Goal: Information Seeking & Learning: Compare options

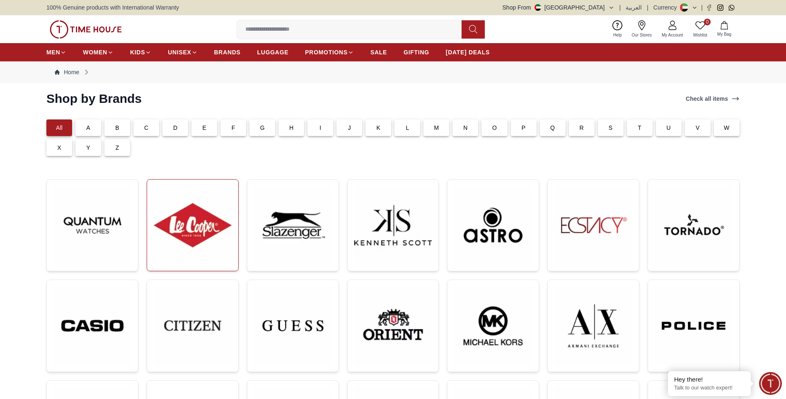
click at [185, 229] on img at bounding box center [193, 225] width 78 height 78
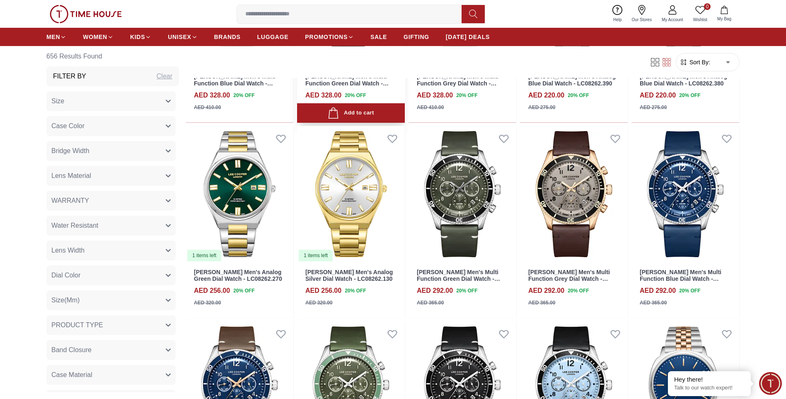
scroll to position [746, 0]
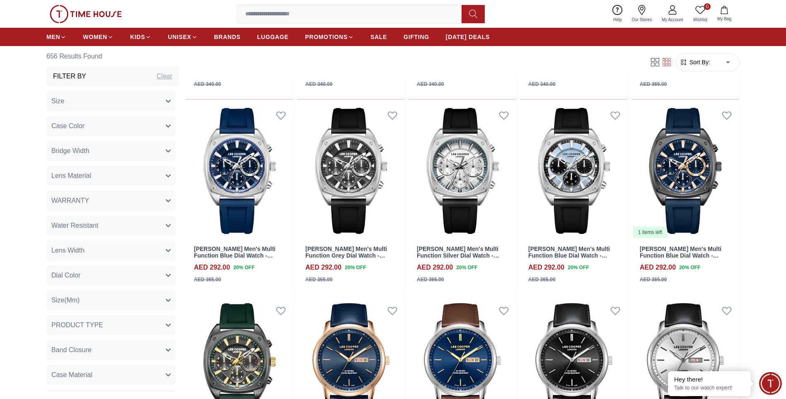
scroll to position [1575, 0]
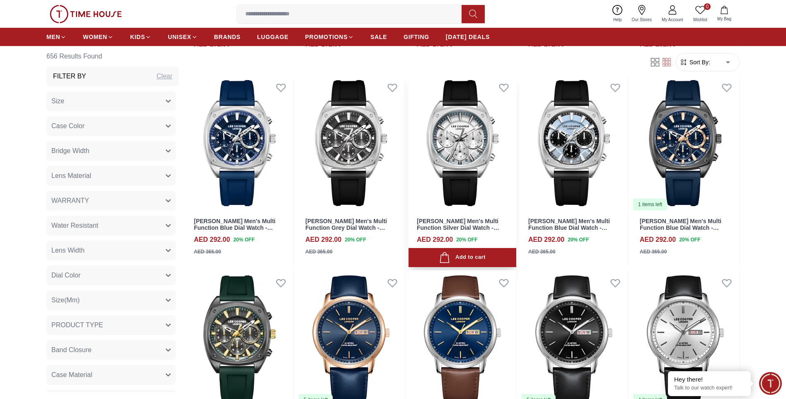
click at [466, 112] on img at bounding box center [463, 143] width 108 height 136
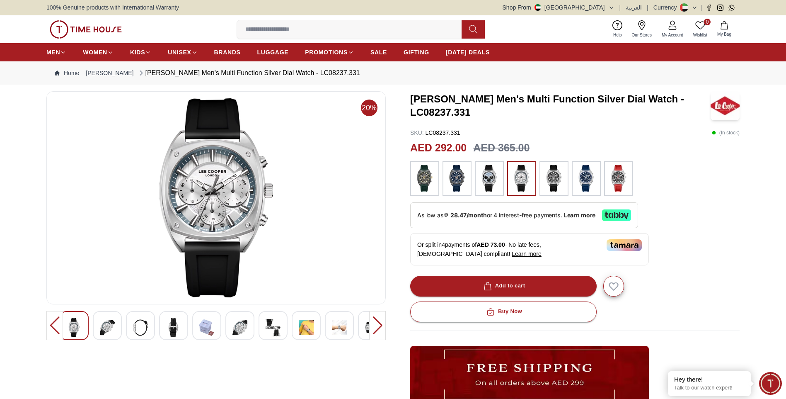
click at [73, 332] on img at bounding box center [74, 327] width 15 height 19
click at [102, 328] on img at bounding box center [107, 327] width 15 height 19
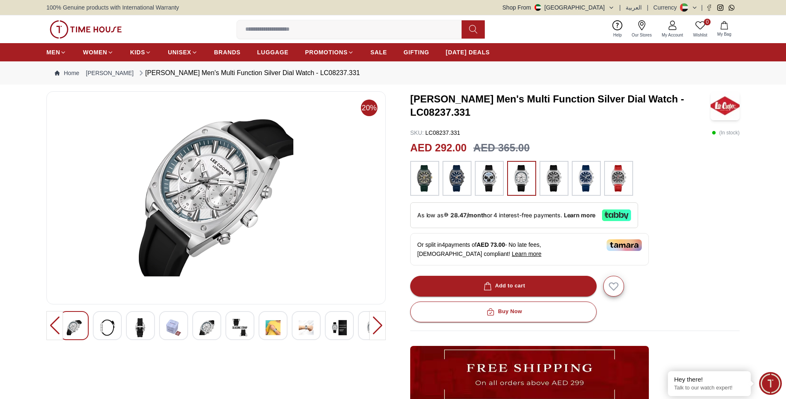
click at [141, 328] on img at bounding box center [140, 327] width 15 height 19
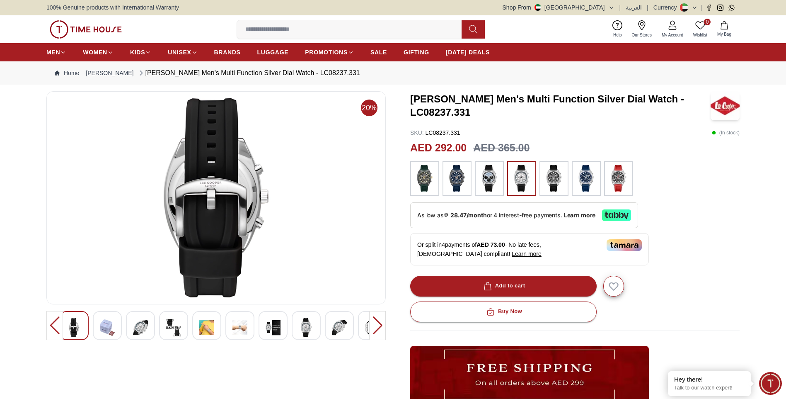
click at [172, 334] on img at bounding box center [173, 327] width 15 height 19
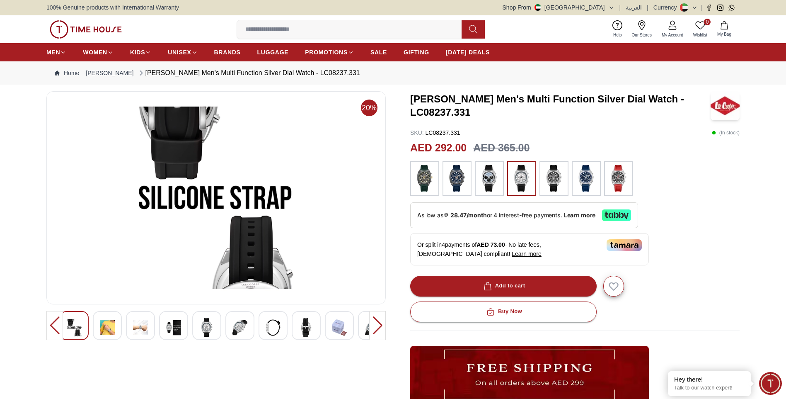
click at [211, 330] on img at bounding box center [206, 327] width 15 height 19
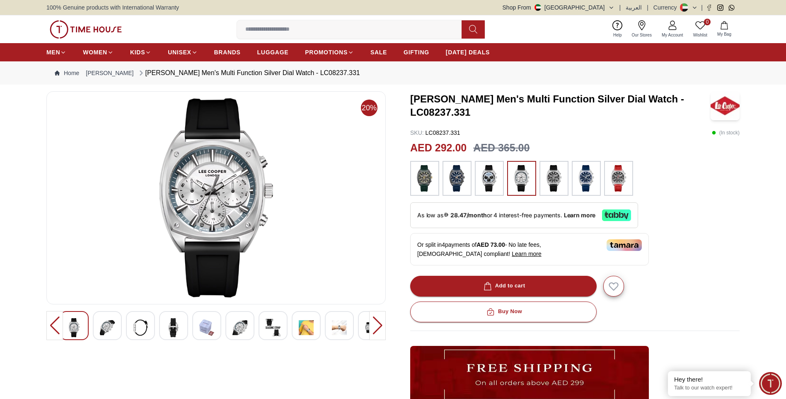
click at [245, 330] on img at bounding box center [240, 327] width 15 height 19
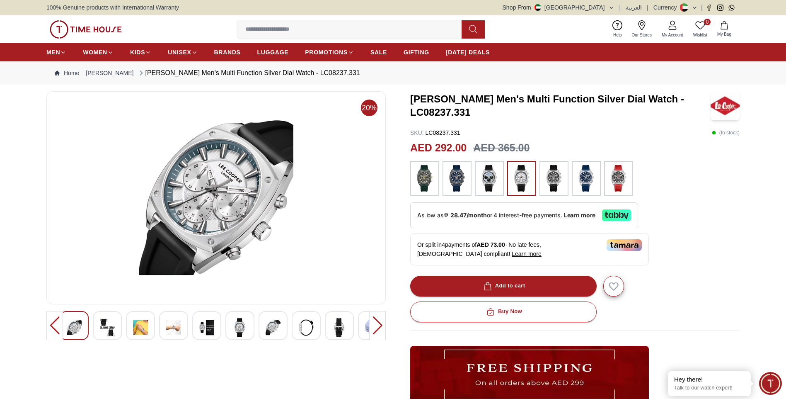
click at [272, 327] on img at bounding box center [273, 327] width 15 height 19
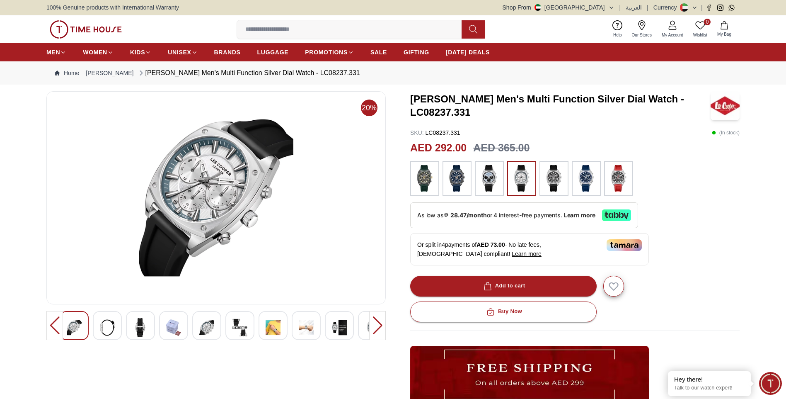
click at [298, 329] on div at bounding box center [306, 325] width 29 height 29
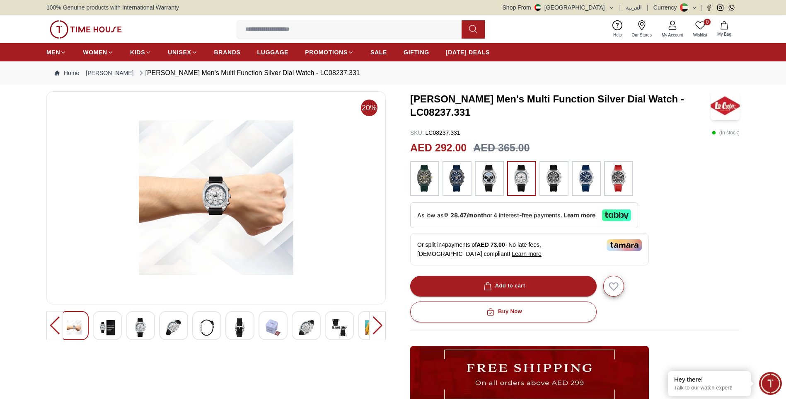
click at [338, 329] on img at bounding box center [339, 327] width 15 height 19
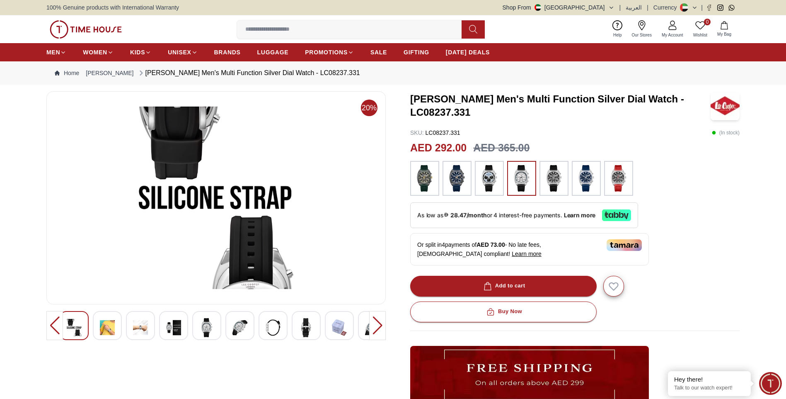
click at [378, 324] on div at bounding box center [377, 325] width 17 height 29
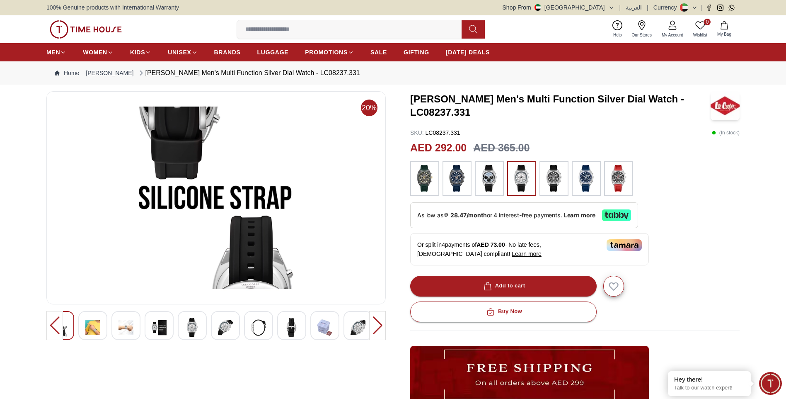
click at [360, 326] on img at bounding box center [358, 327] width 15 height 19
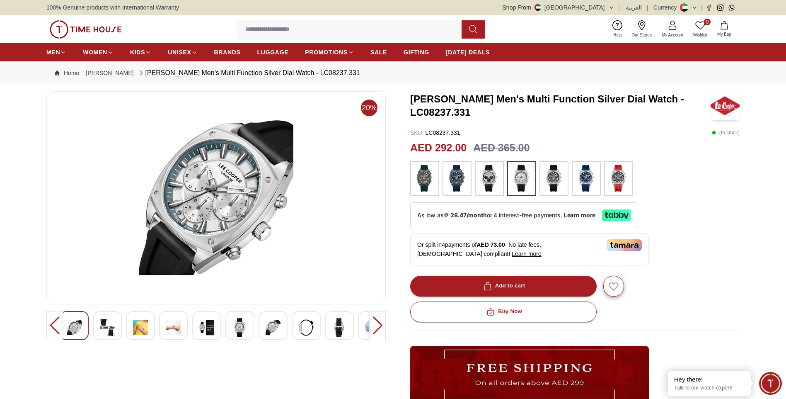
click at [305, 219] on img at bounding box center [215, 197] width 325 height 199
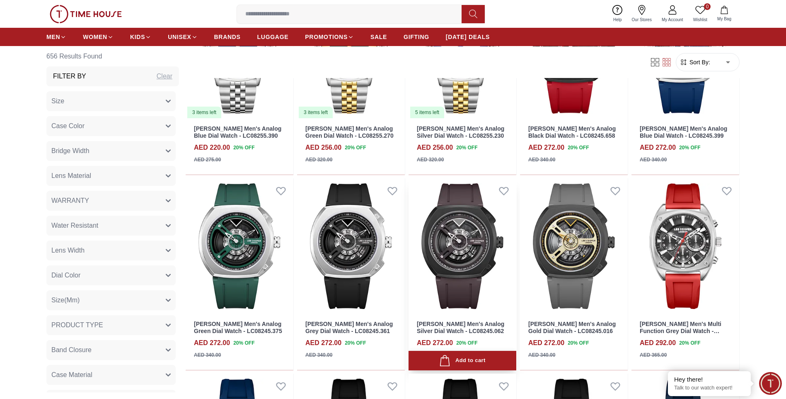
scroll to position [1146, 0]
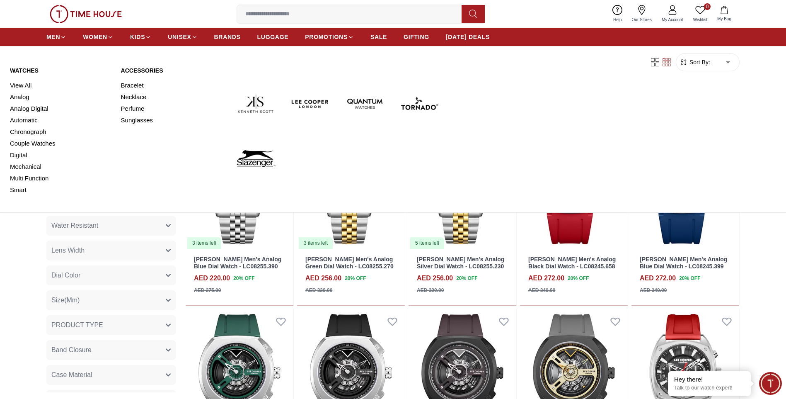
click at [417, 109] on img at bounding box center [420, 104] width 48 height 48
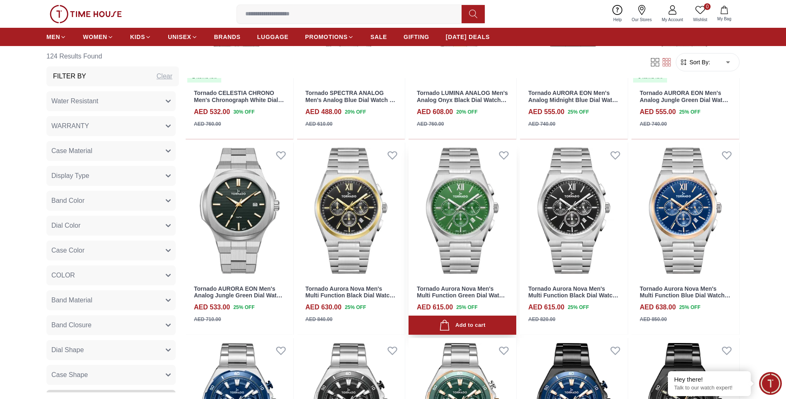
scroll to position [829, 0]
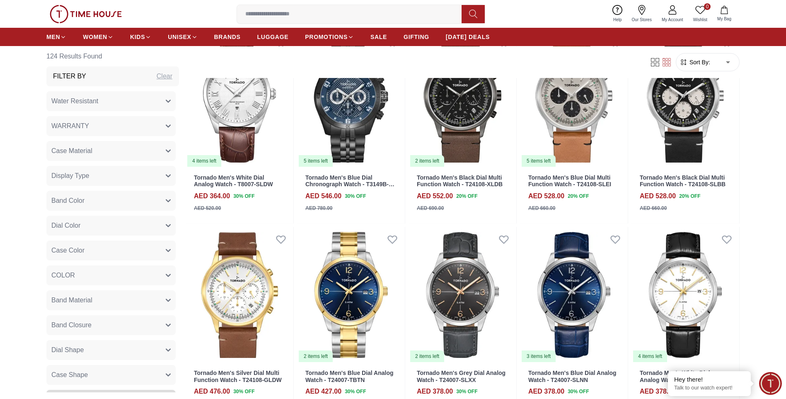
scroll to position [1700, 0]
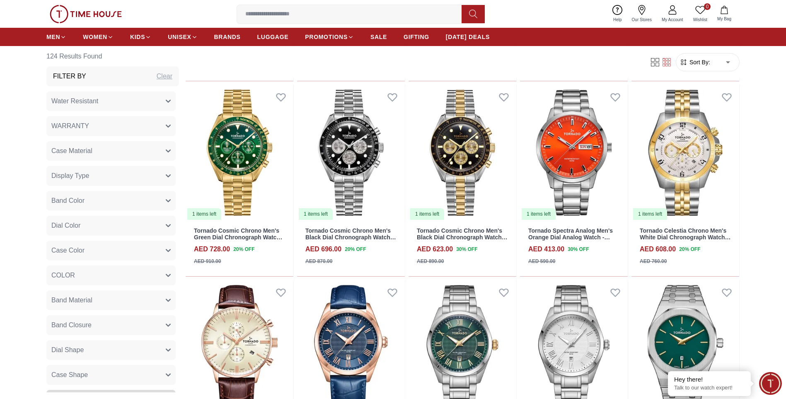
scroll to position [2405, 0]
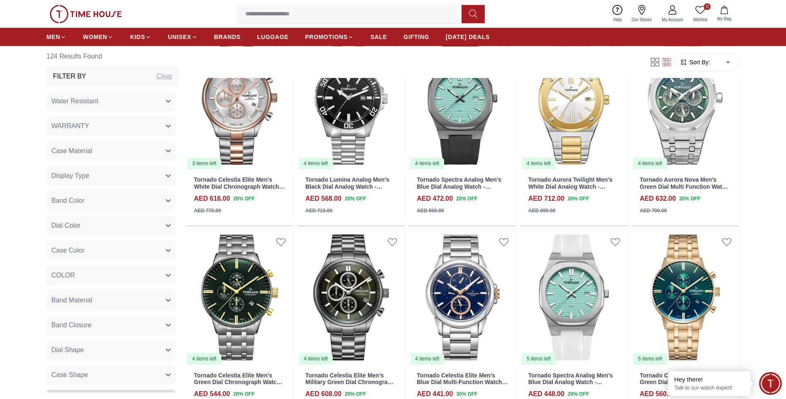
scroll to position [3358, 0]
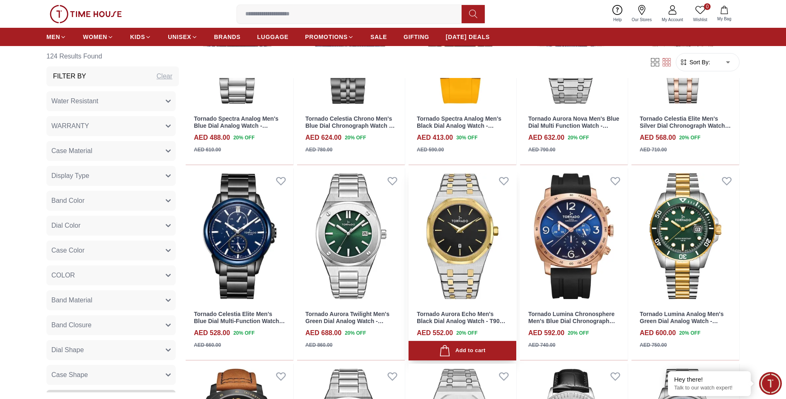
scroll to position [3856, 0]
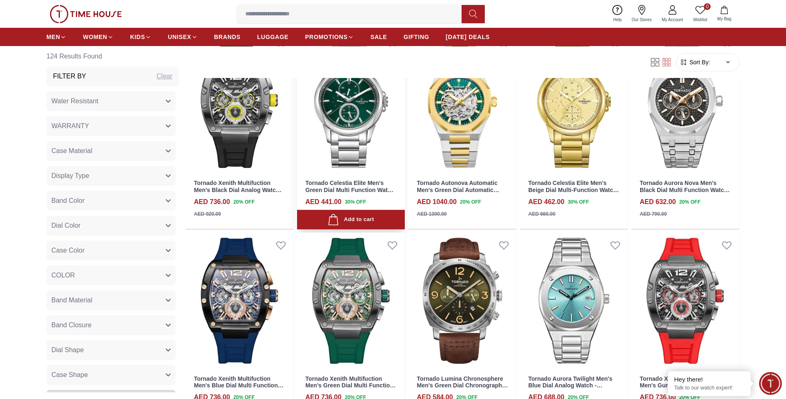
scroll to position [4809, 0]
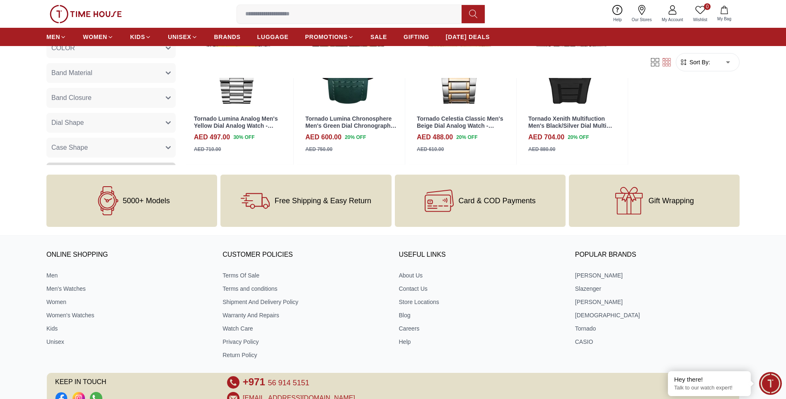
scroll to position [5224, 0]
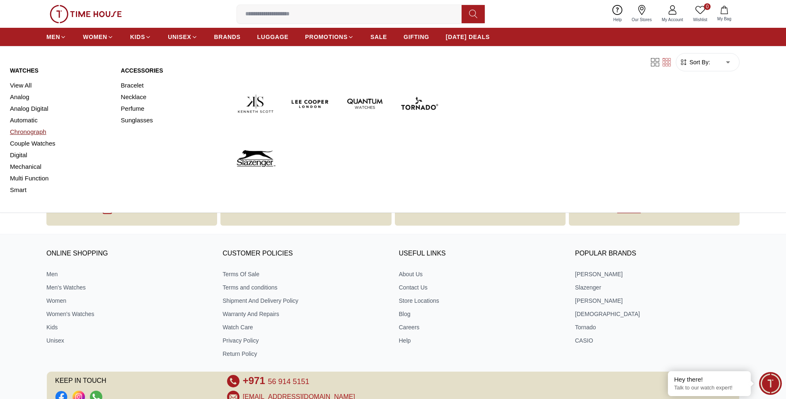
click at [35, 133] on link "Chronograph" at bounding box center [60, 132] width 101 height 12
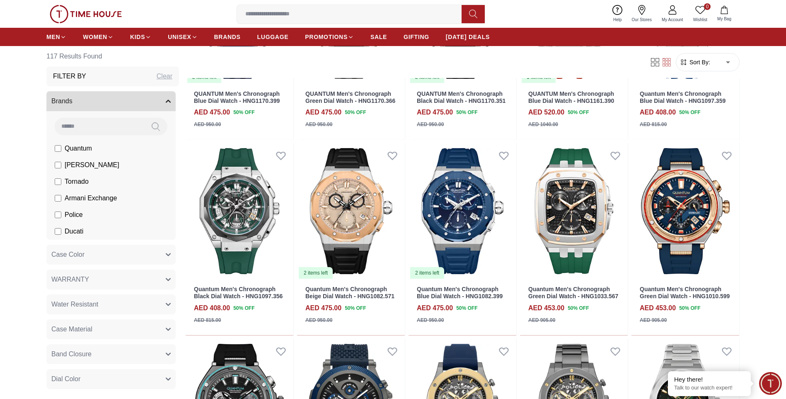
scroll to position [497, 0]
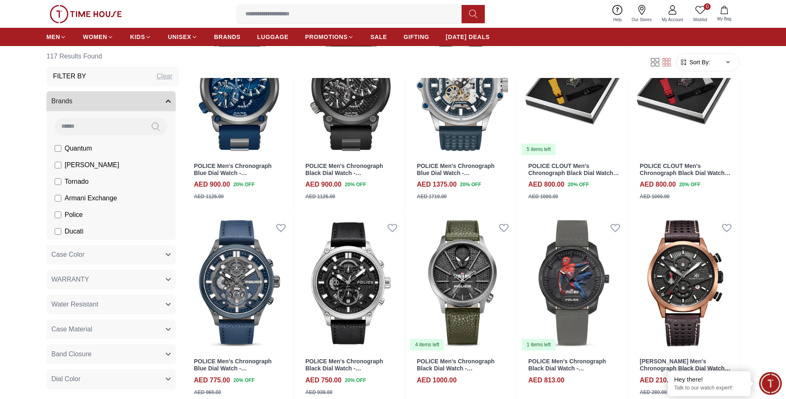
scroll to position [1202, 0]
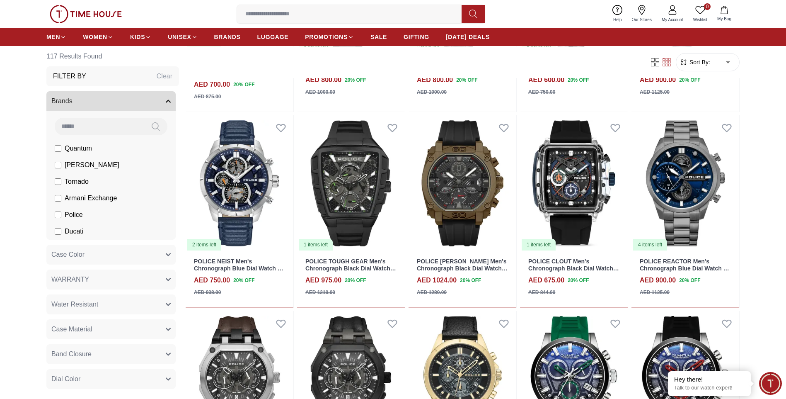
scroll to position [1990, 0]
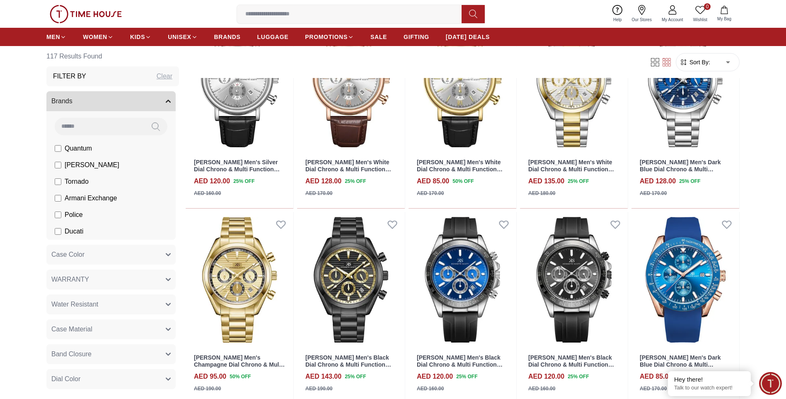
scroll to position [2861, 0]
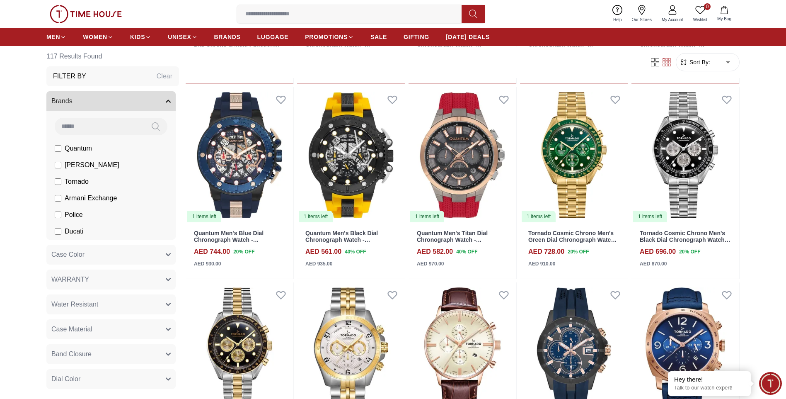
scroll to position [3400, 0]
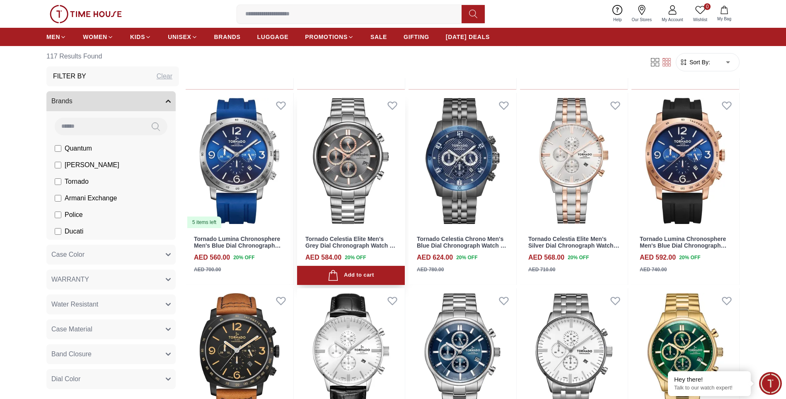
scroll to position [4021, 0]
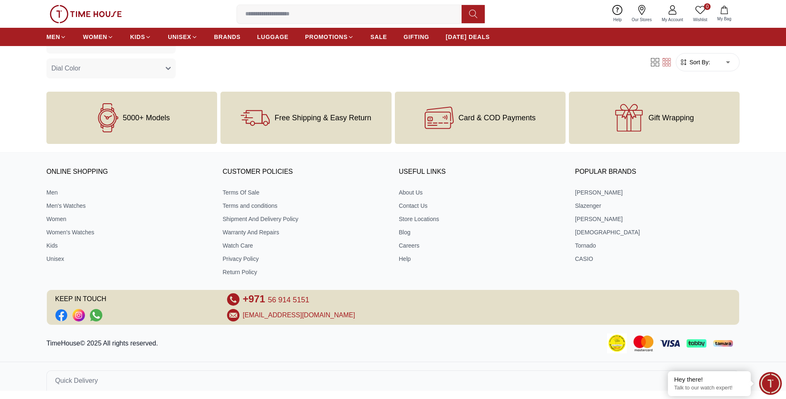
scroll to position [357, 0]
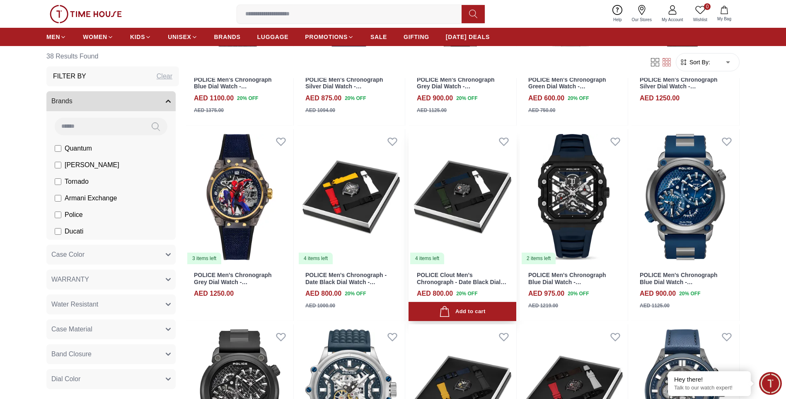
scroll to position [207, 0]
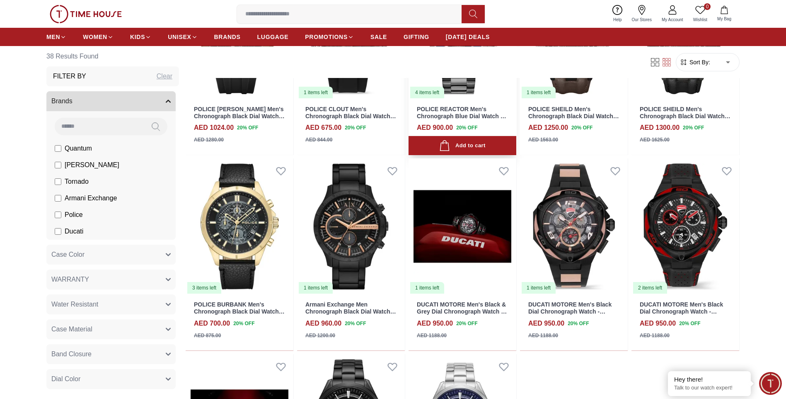
scroll to position [1036, 0]
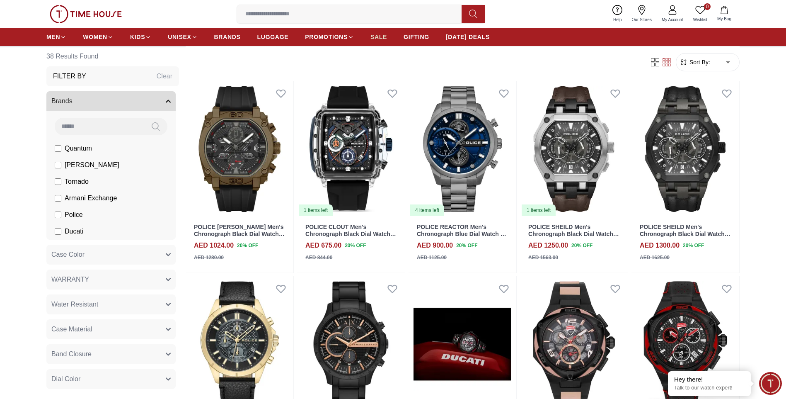
click at [376, 36] on span "SALE" at bounding box center [379, 37] width 17 height 8
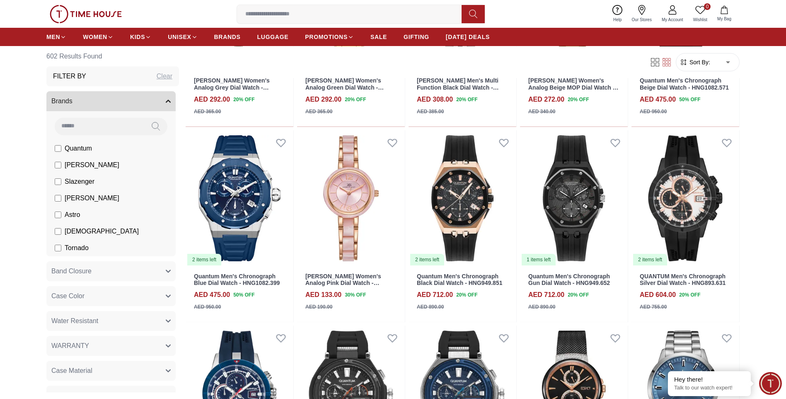
scroll to position [663, 0]
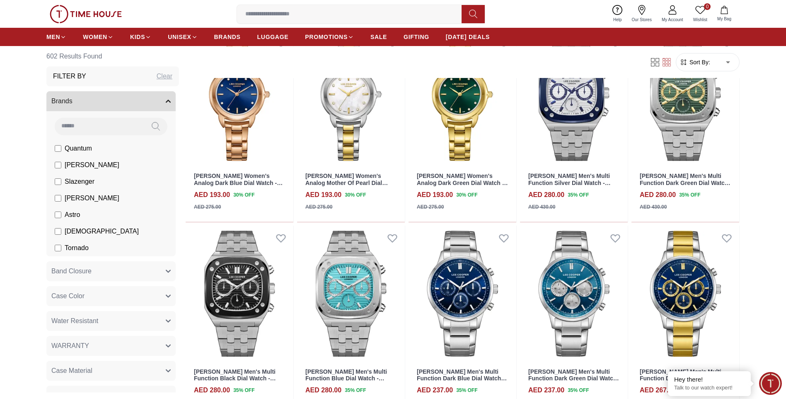
scroll to position [1451, 0]
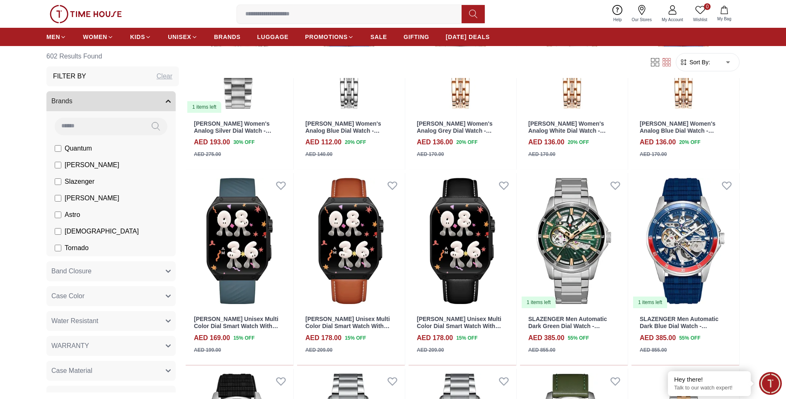
scroll to position [1783, 0]
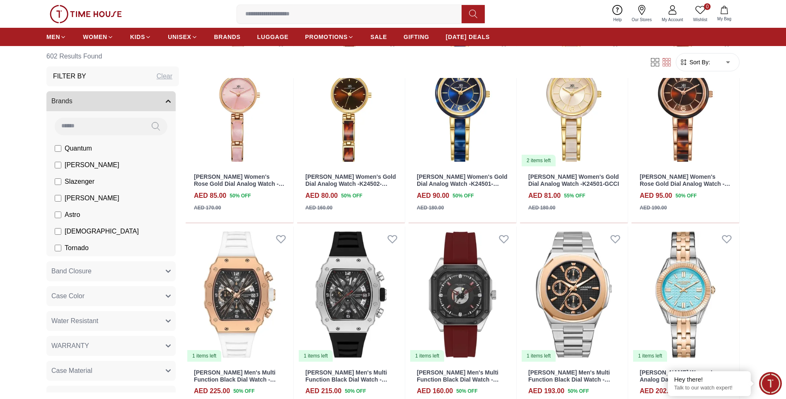
scroll to position [3151, 0]
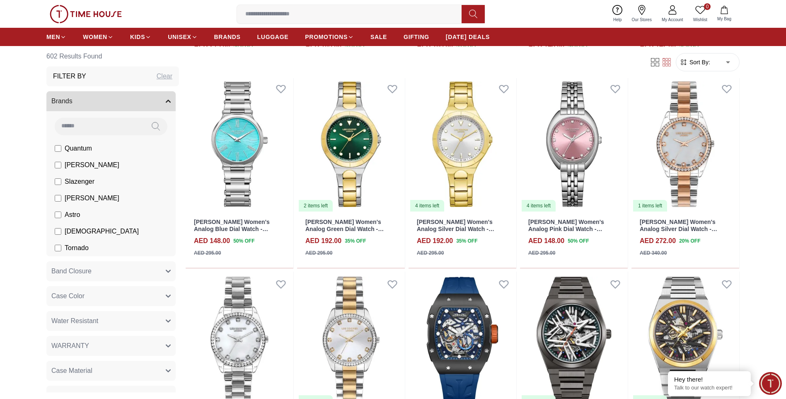
scroll to position [4726, 0]
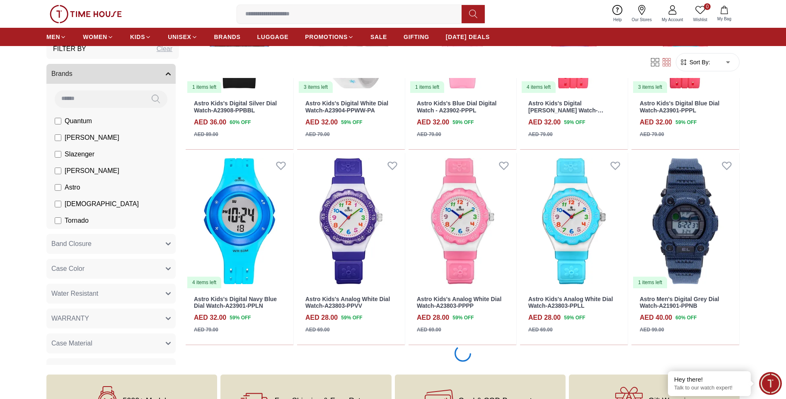
scroll to position [5555, 0]
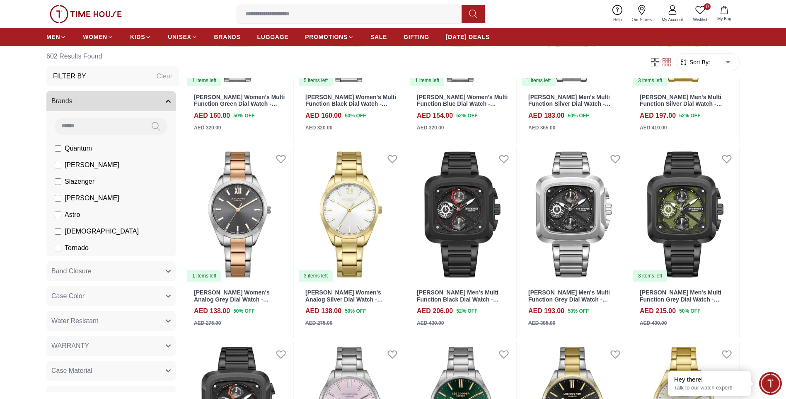
scroll to position [4146, 0]
click at [226, 37] on span "BRANDS" at bounding box center [227, 37] width 27 height 8
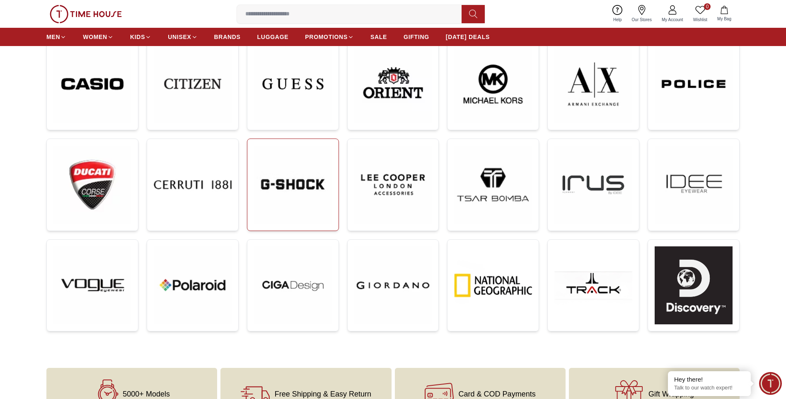
scroll to position [166, 0]
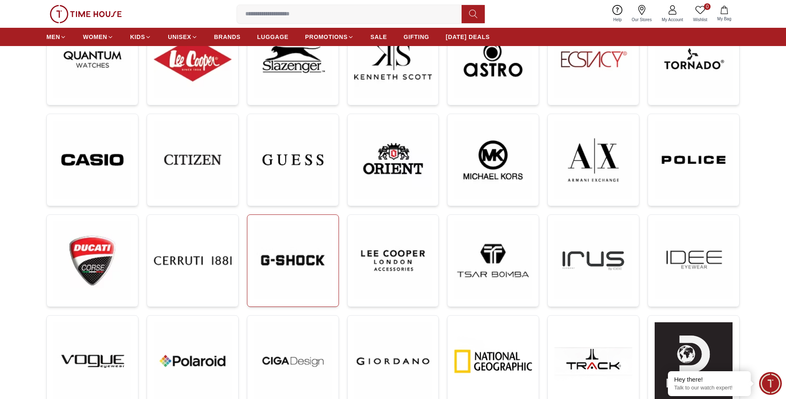
click at [304, 259] on img at bounding box center [293, 260] width 78 height 78
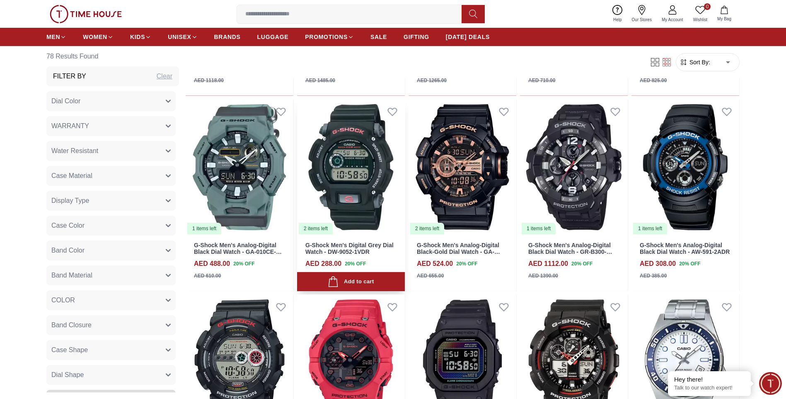
scroll to position [829, 0]
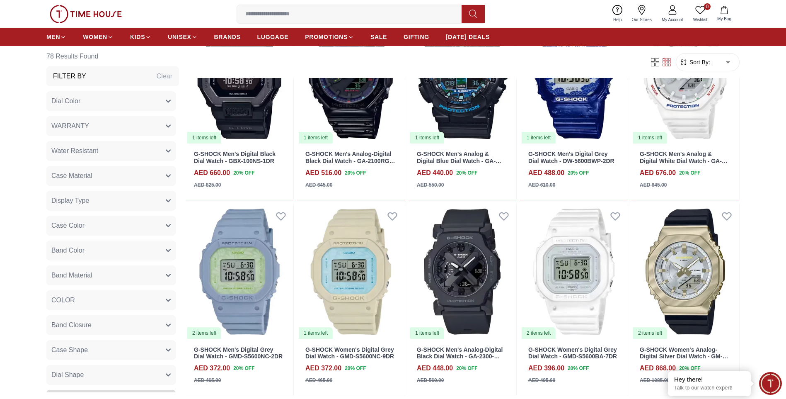
scroll to position [1451, 0]
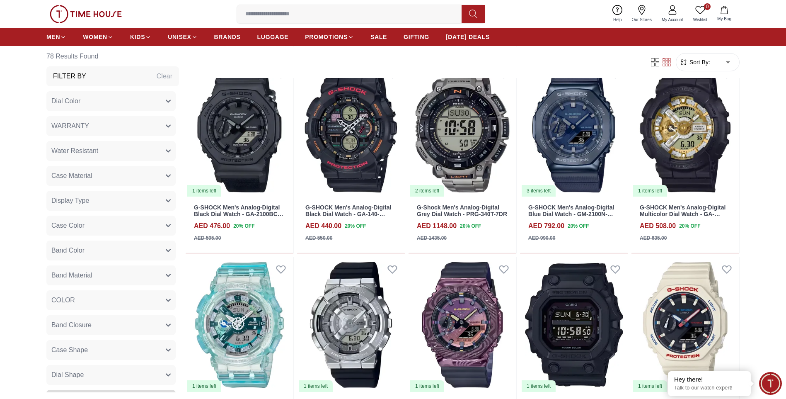
scroll to position [2487, 0]
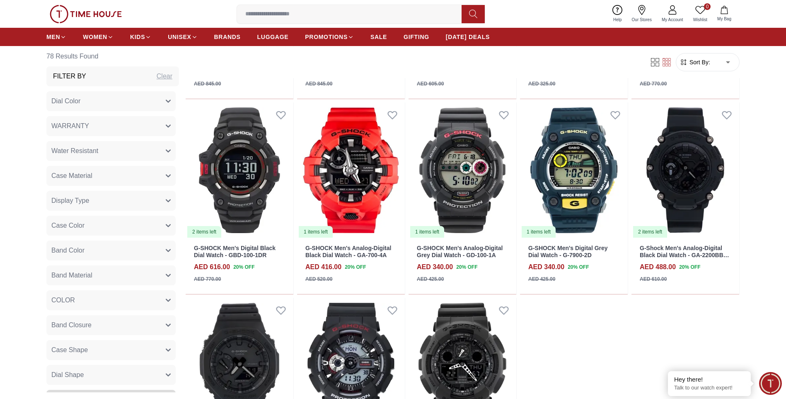
scroll to position [3234, 0]
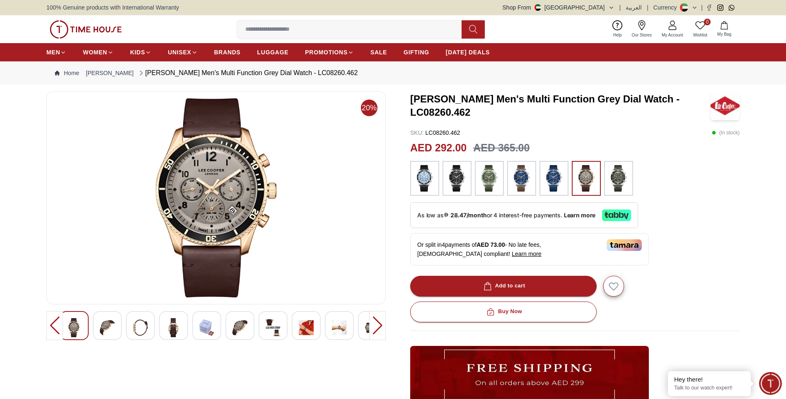
click at [108, 330] on img at bounding box center [107, 327] width 15 height 19
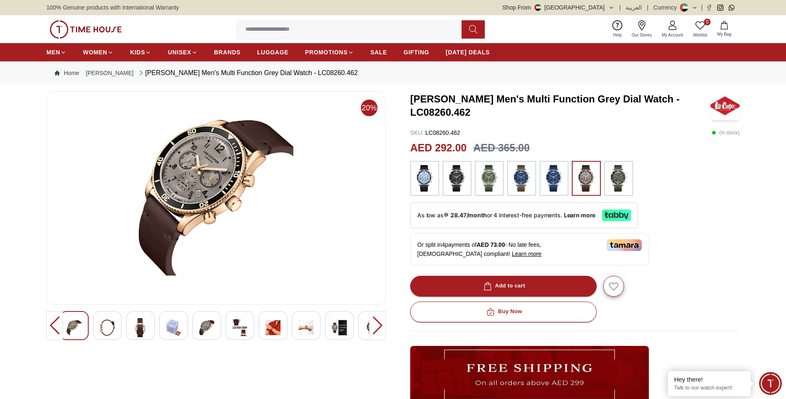
click at [140, 330] on img at bounding box center [140, 327] width 15 height 19
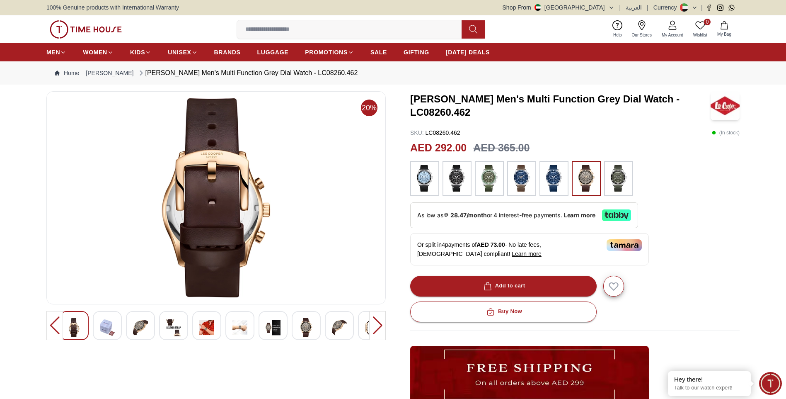
click at [172, 329] on img at bounding box center [173, 327] width 15 height 19
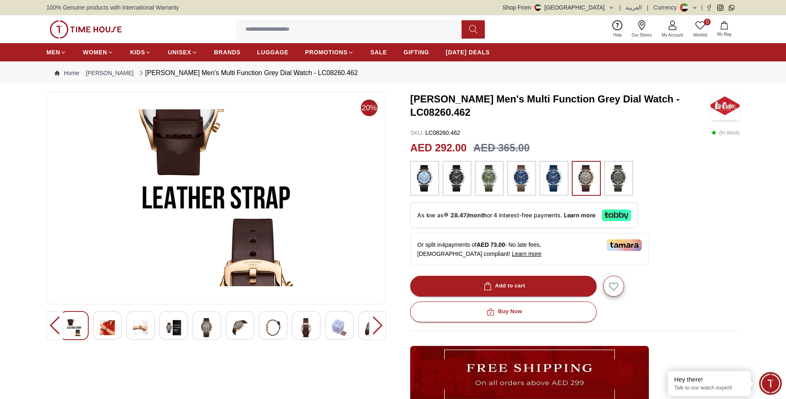
click at [201, 328] on img at bounding box center [206, 327] width 15 height 19
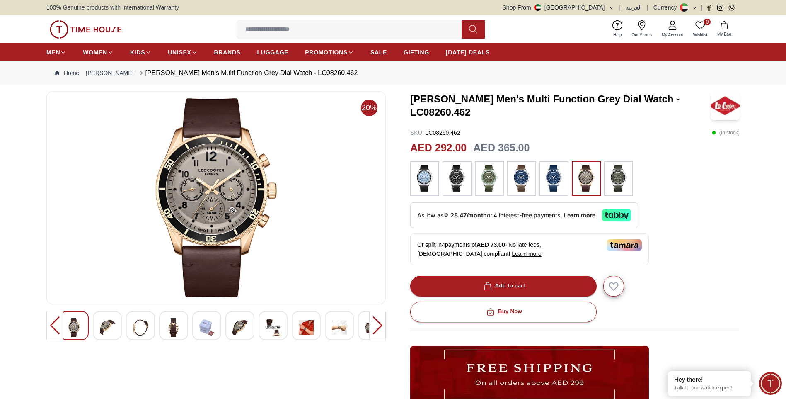
click at [235, 329] on img at bounding box center [240, 327] width 15 height 19
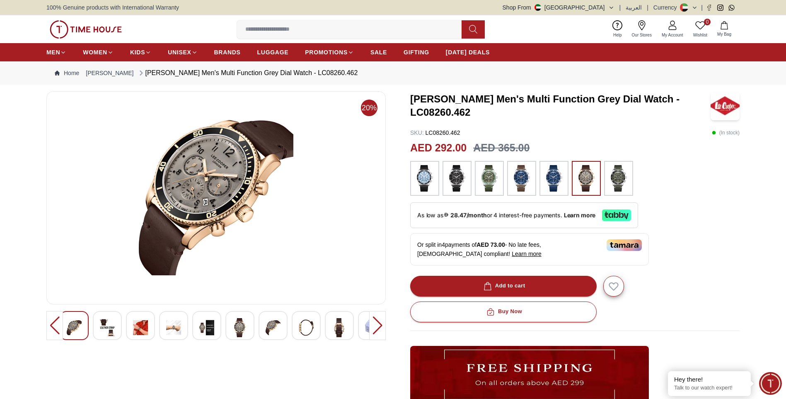
click at [273, 332] on img at bounding box center [273, 327] width 15 height 19
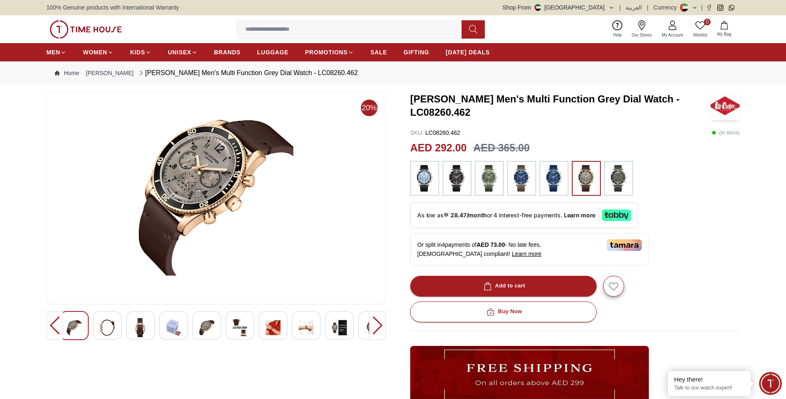
click at [304, 329] on img at bounding box center [306, 327] width 15 height 19
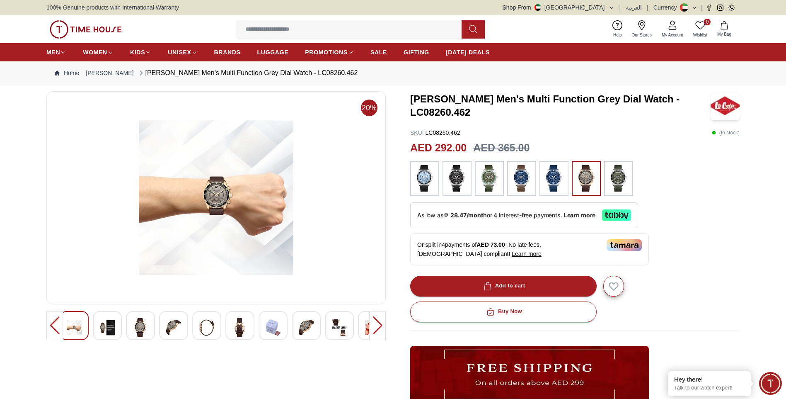
click at [342, 332] on img at bounding box center [339, 327] width 15 height 19
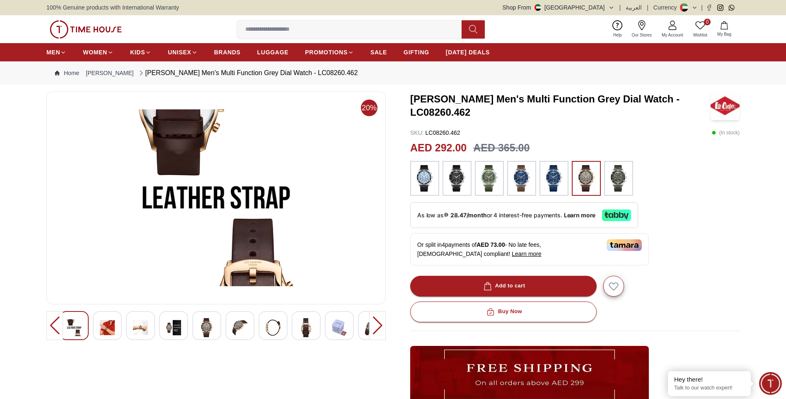
click at [376, 327] on div at bounding box center [377, 325] width 17 height 29
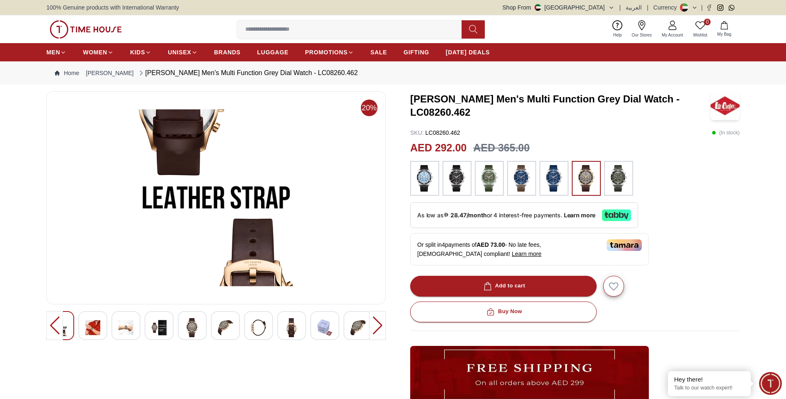
click at [355, 326] on img at bounding box center [358, 327] width 15 height 19
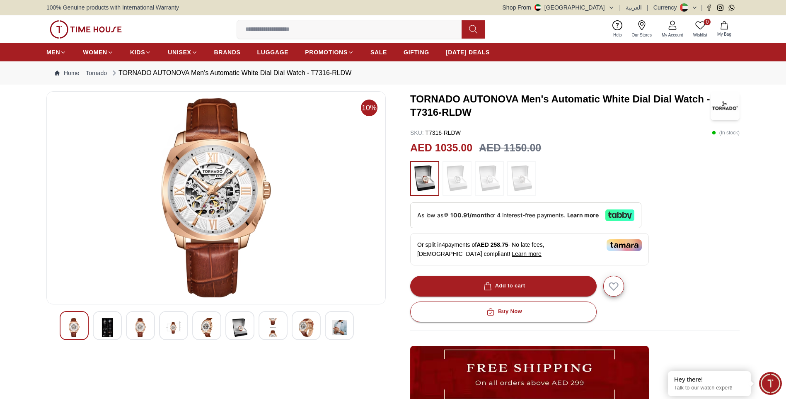
click at [115, 328] on div at bounding box center [107, 325] width 29 height 29
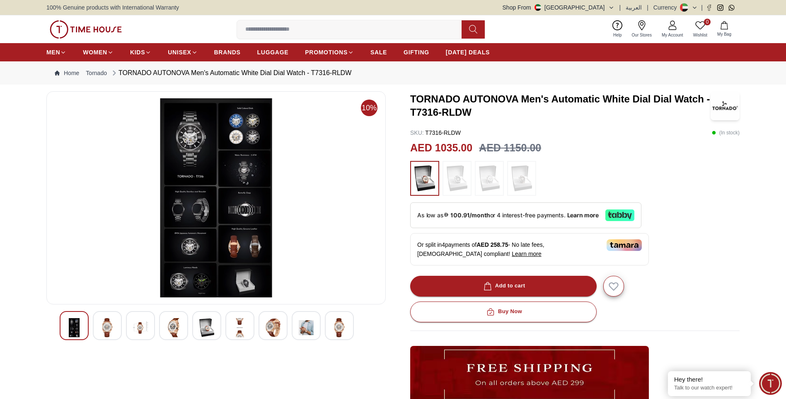
click at [142, 330] on img at bounding box center [140, 327] width 15 height 19
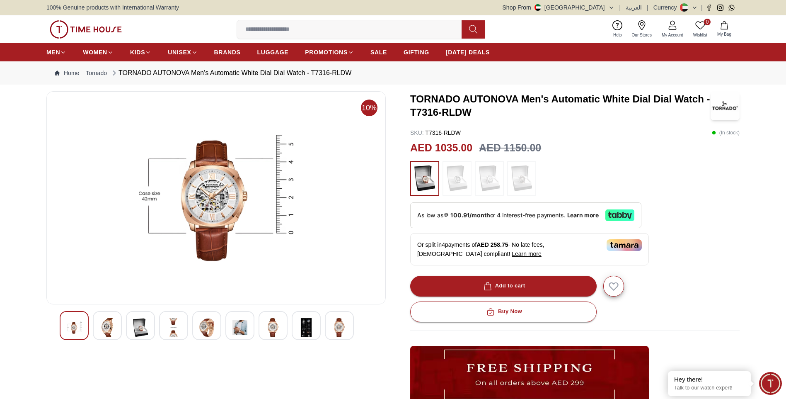
click at [110, 328] on img at bounding box center [107, 327] width 15 height 19
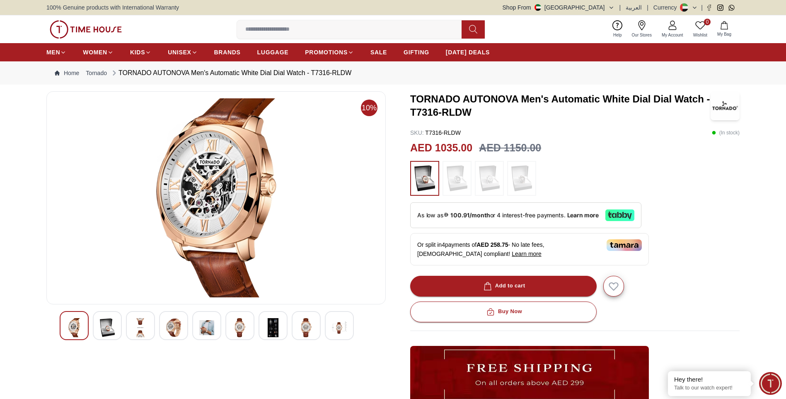
click at [178, 330] on img at bounding box center [173, 327] width 15 height 19
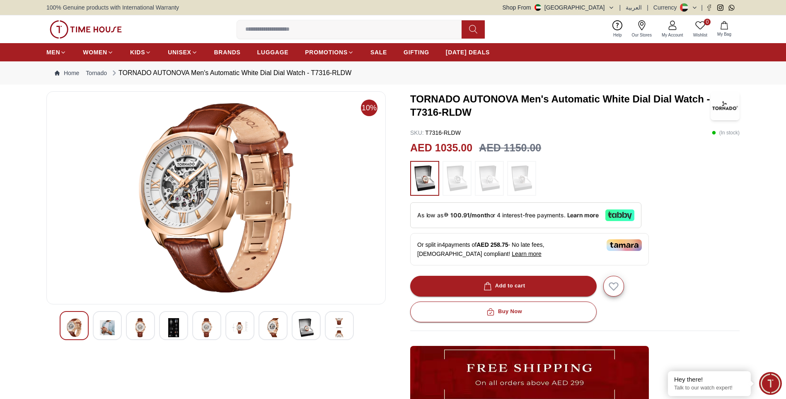
click at [210, 329] on img at bounding box center [206, 327] width 15 height 19
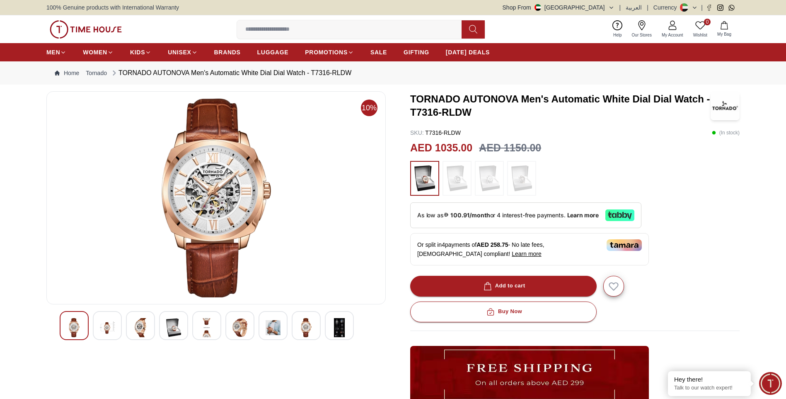
click at [240, 329] on img at bounding box center [240, 327] width 15 height 19
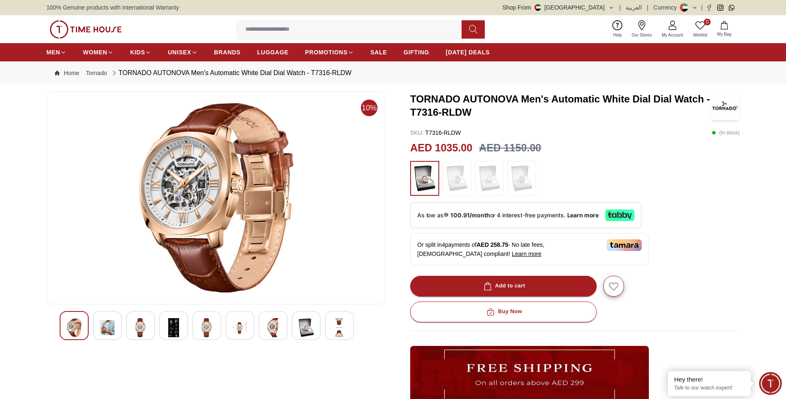
click at [271, 329] on img at bounding box center [273, 327] width 15 height 19
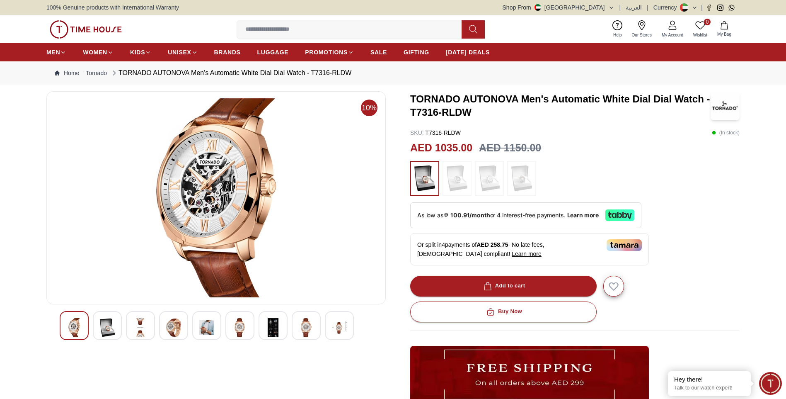
click at [313, 329] on img at bounding box center [306, 327] width 15 height 19
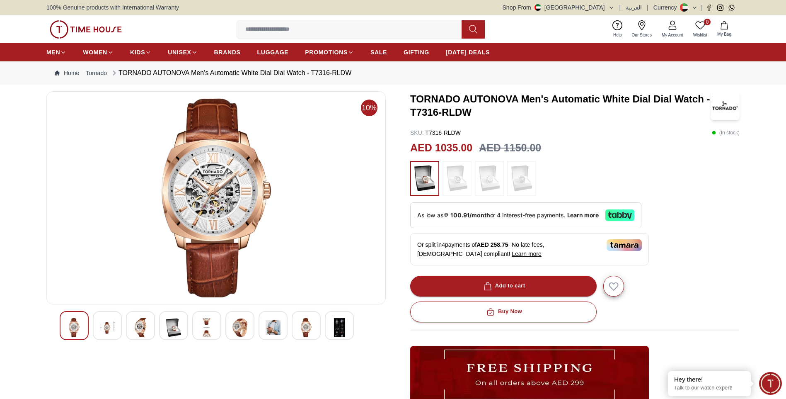
click at [338, 326] on img at bounding box center [339, 327] width 15 height 19
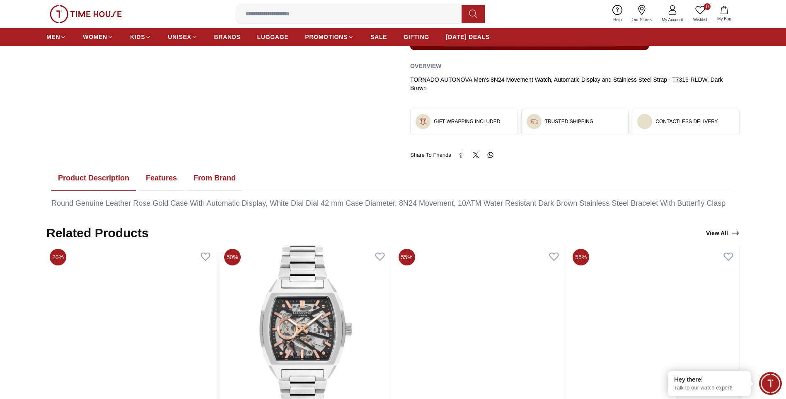
scroll to position [207, 0]
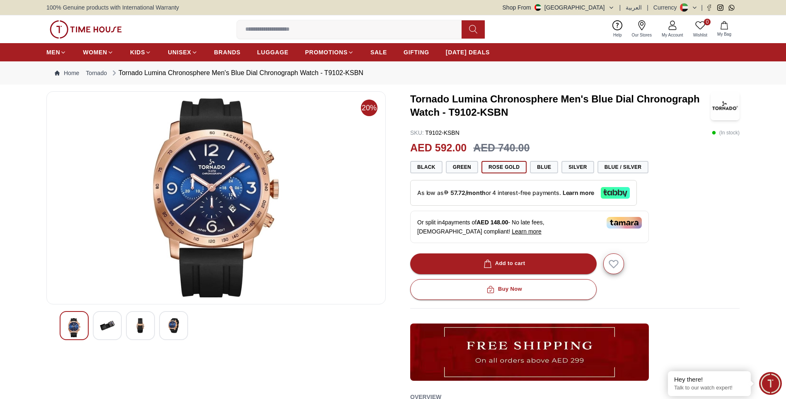
click at [141, 325] on img at bounding box center [140, 325] width 15 height 15
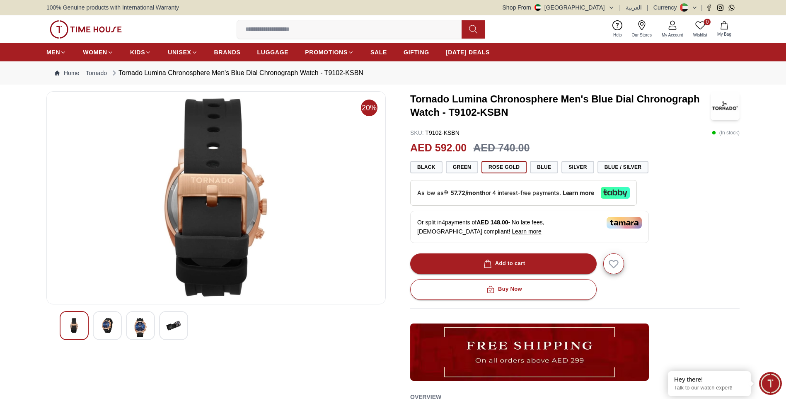
click at [145, 329] on img at bounding box center [140, 327] width 15 height 19
